Goal: Transaction & Acquisition: Purchase product/service

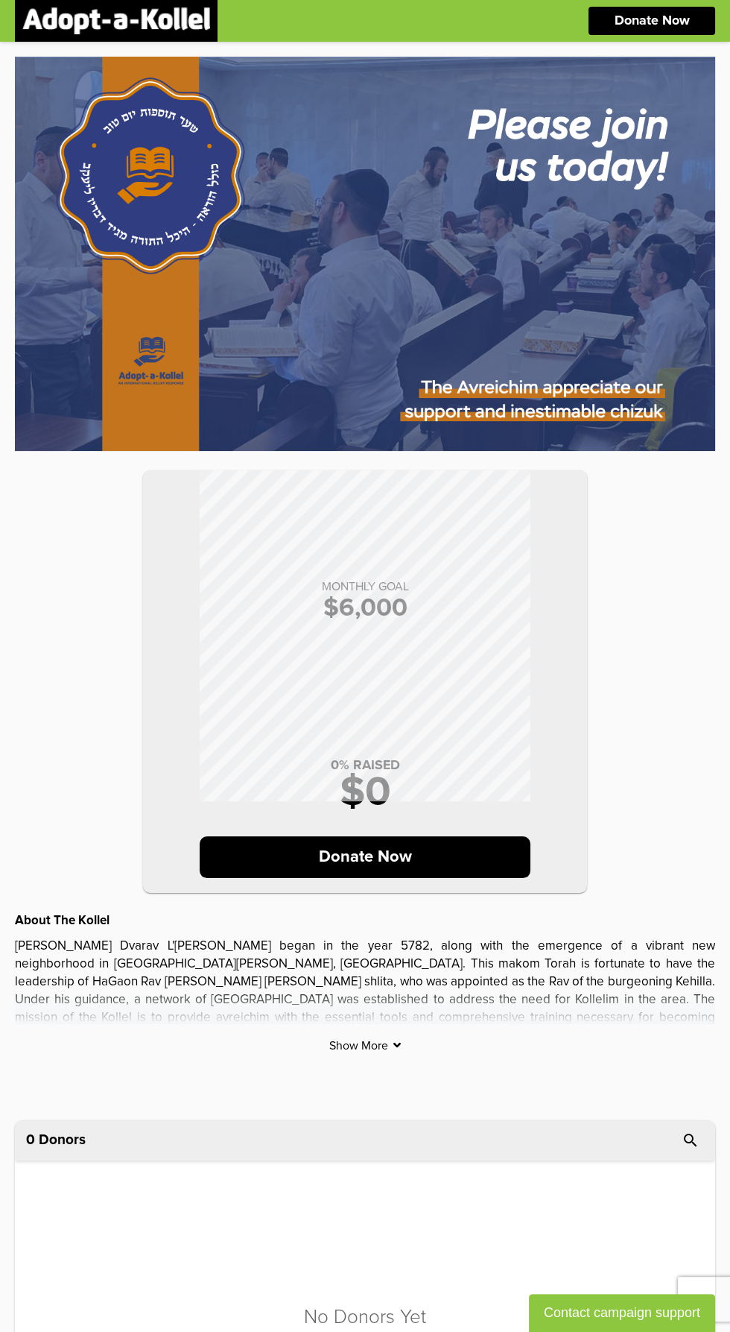
click at [411, 1035] on div "MONTHLY GOAL $ 6,000 0 % RAISED $ 0 Donate Now About The Kollel The Rosh Kollel…" at bounding box center [365, 554] width 701 height 995
click at [383, 1054] on div "MONTHLY GOAL $ 6,000 0 % RAISED $ 0 Donate Now About The Kollel The Rosh Kollel…" at bounding box center [365, 573] width 701 height 1032
click at [402, 1049] on p "Show More" at bounding box center [365, 1045] width 701 height 13
click at [399, 1057] on div "MONTHLY GOAL $ 6,000 0 % RAISED $ 0 Donate Now About The Kollel The Rosh Kollel…" at bounding box center [365, 573] width 701 height 1032
click at [476, 859] on p "Donate Now" at bounding box center [365, 857] width 331 height 42
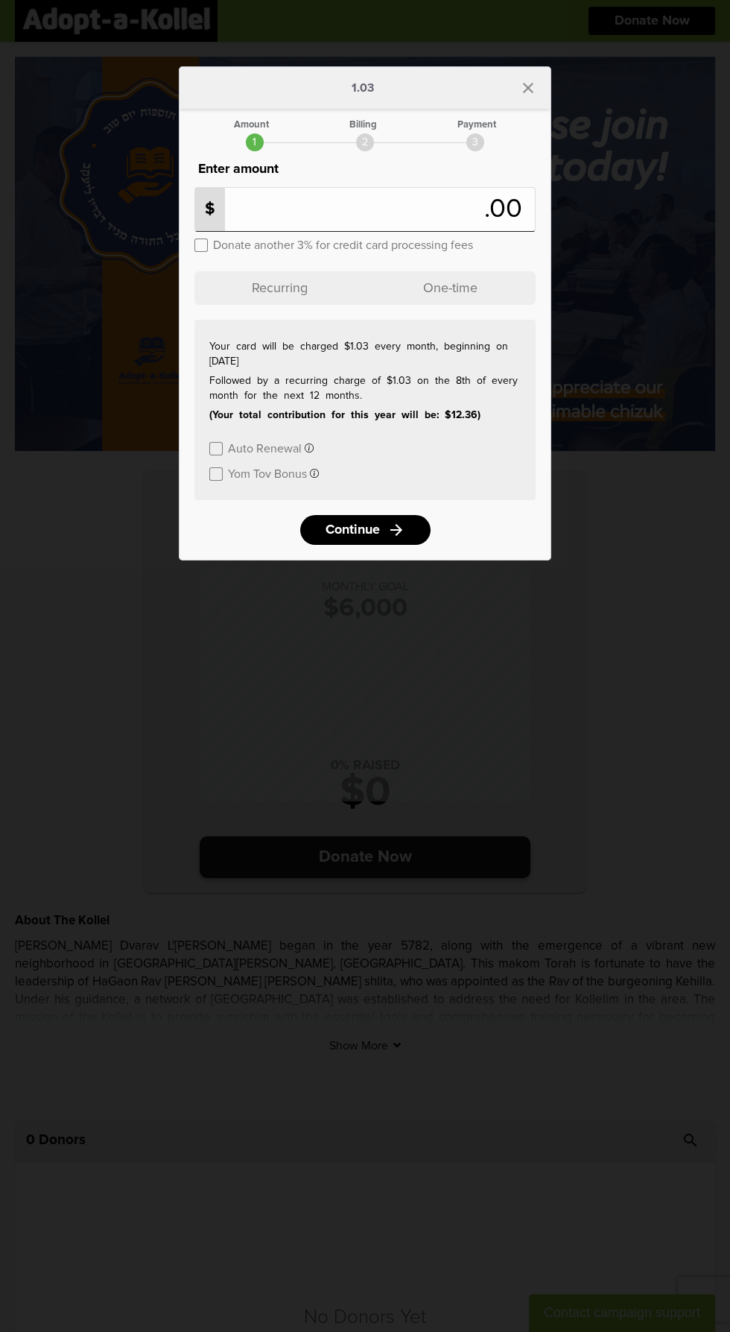
type input "***"
click at [391, 539] on icon "arrow_forward" at bounding box center [398, 530] width 18 height 18
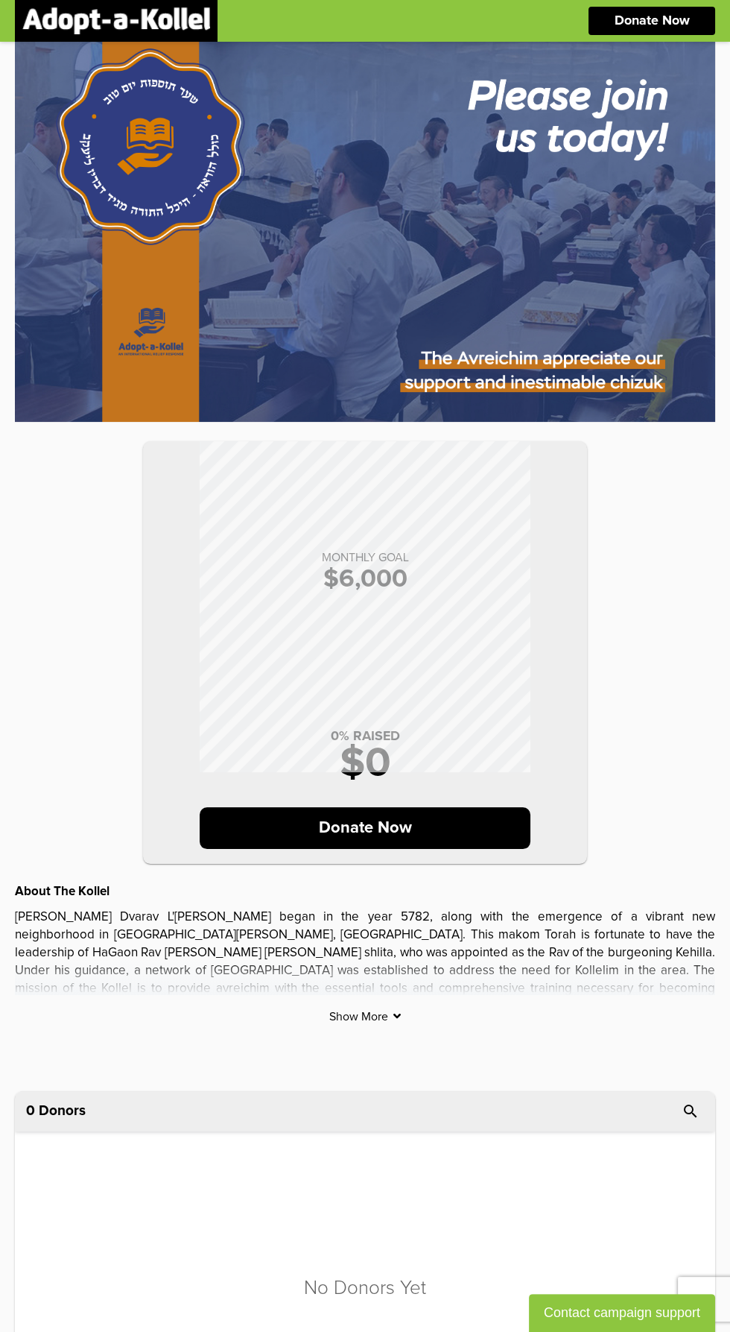
scroll to position [46, 0]
